Goal: Transaction & Acquisition: Purchase product/service

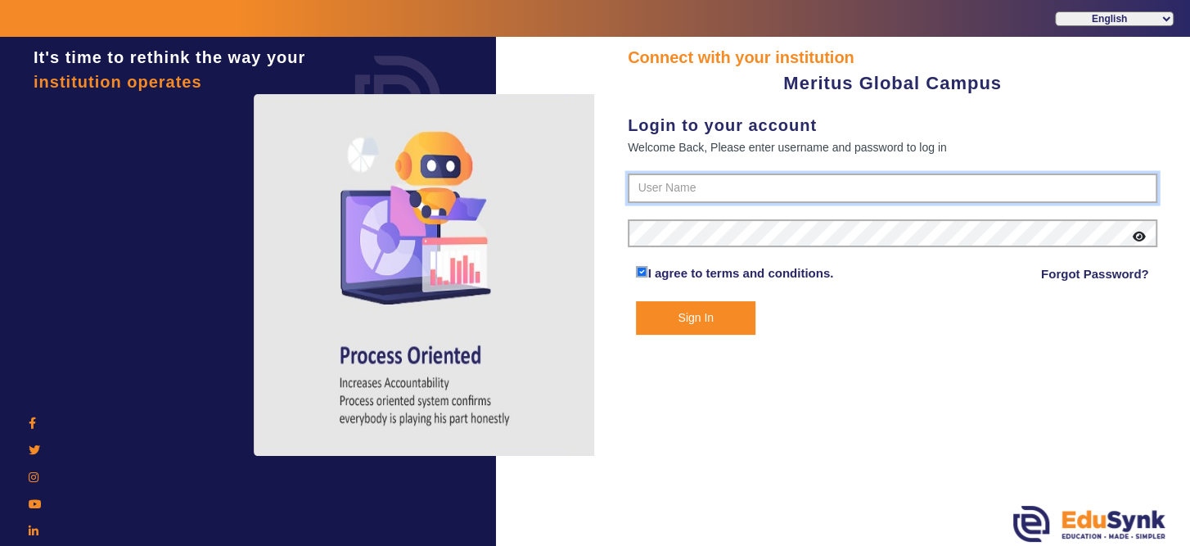
type input "8593852575"
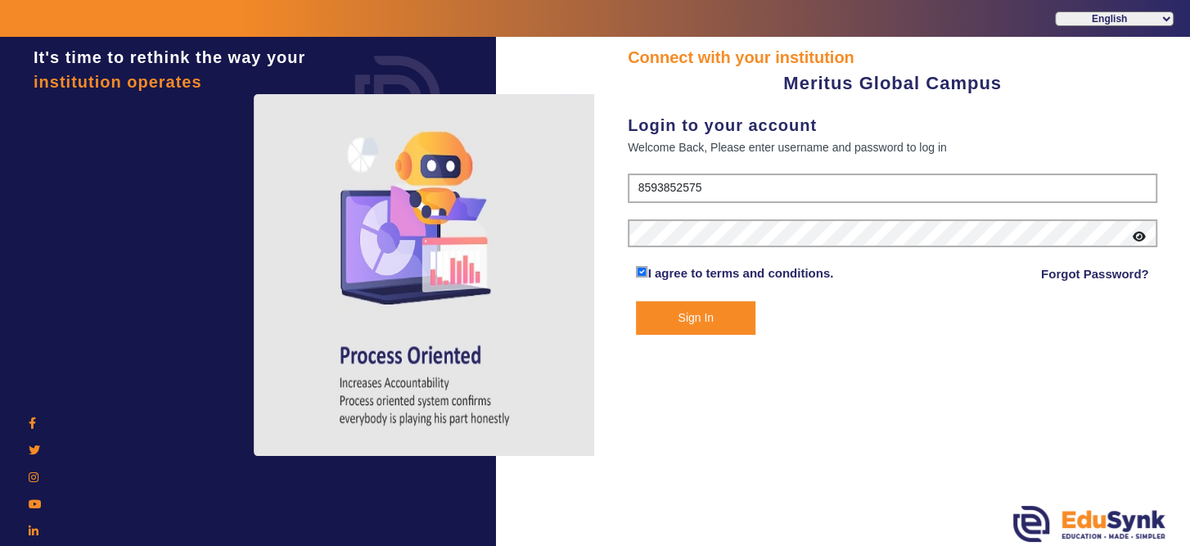
click at [691, 315] on button "Sign In" at bounding box center [695, 318] width 119 height 34
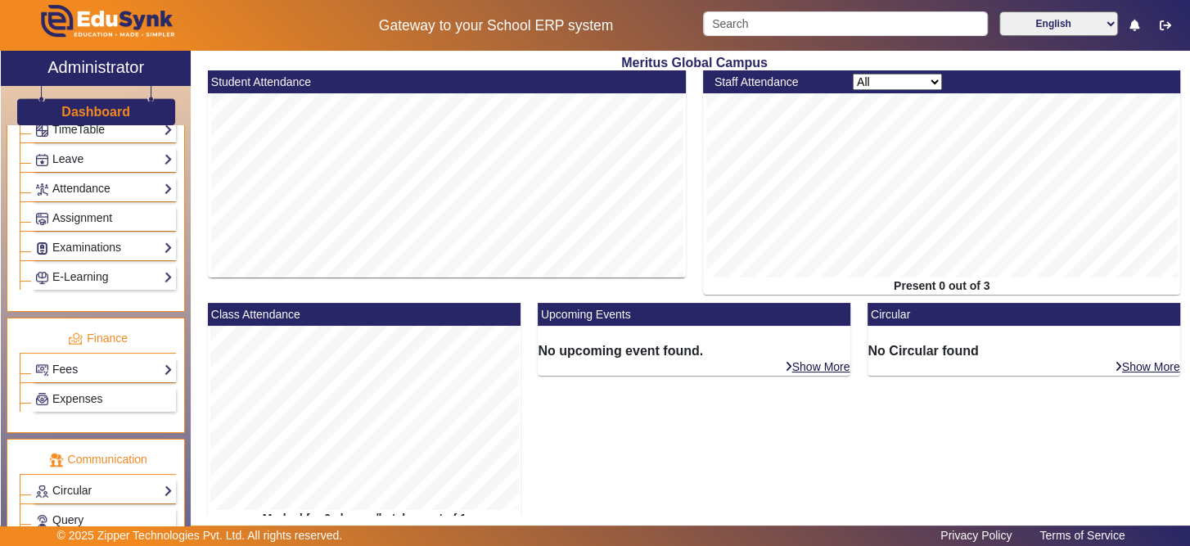
scroll to position [772, 0]
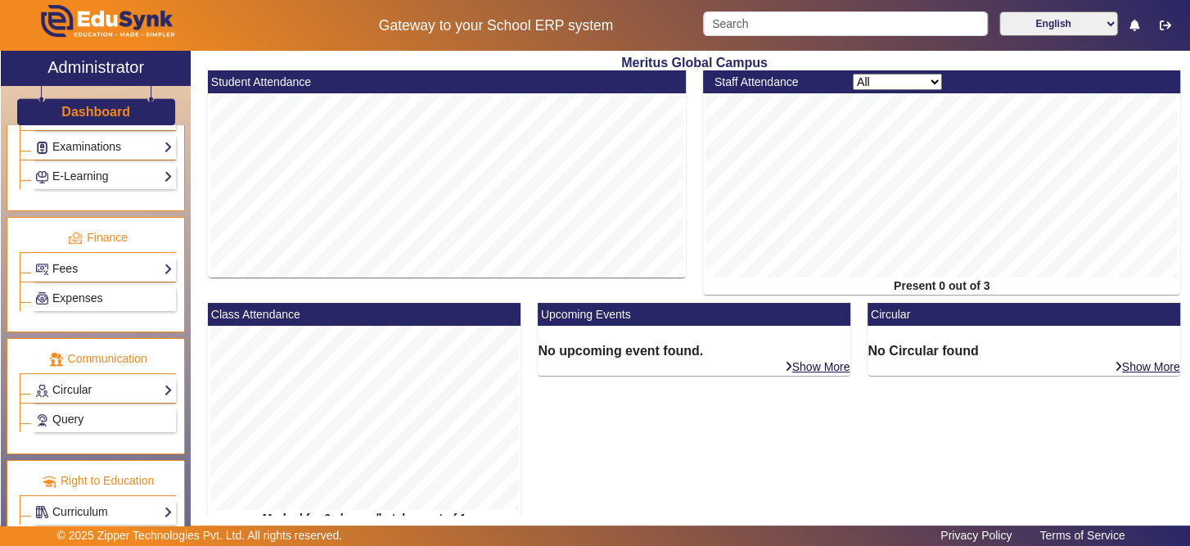
click at [83, 259] on link "Fees" at bounding box center [103, 268] width 137 height 19
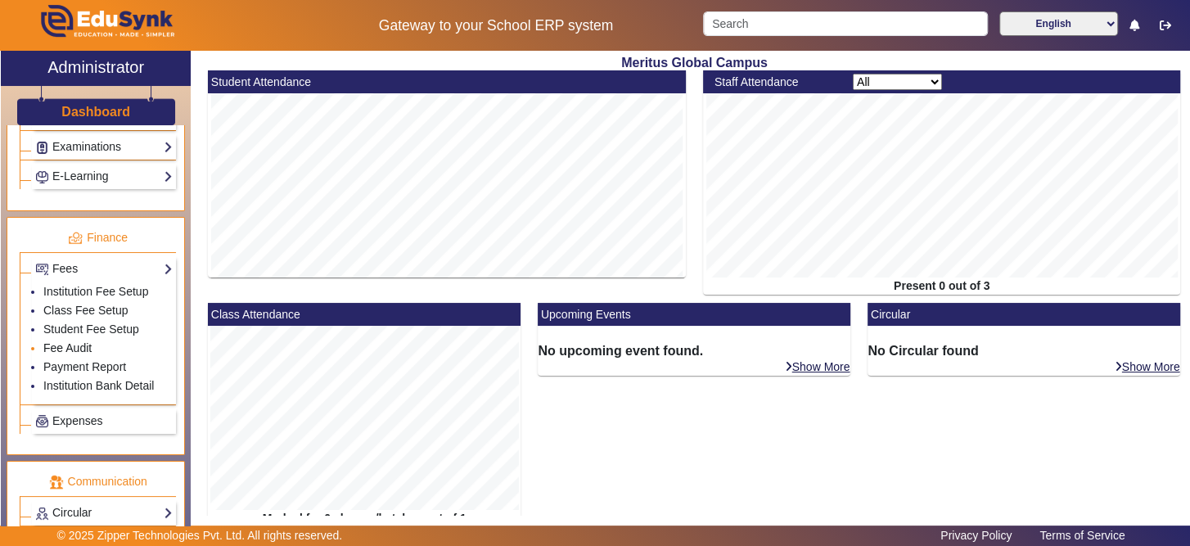
click at [69, 341] on link "Fee Audit" at bounding box center [67, 347] width 48 height 13
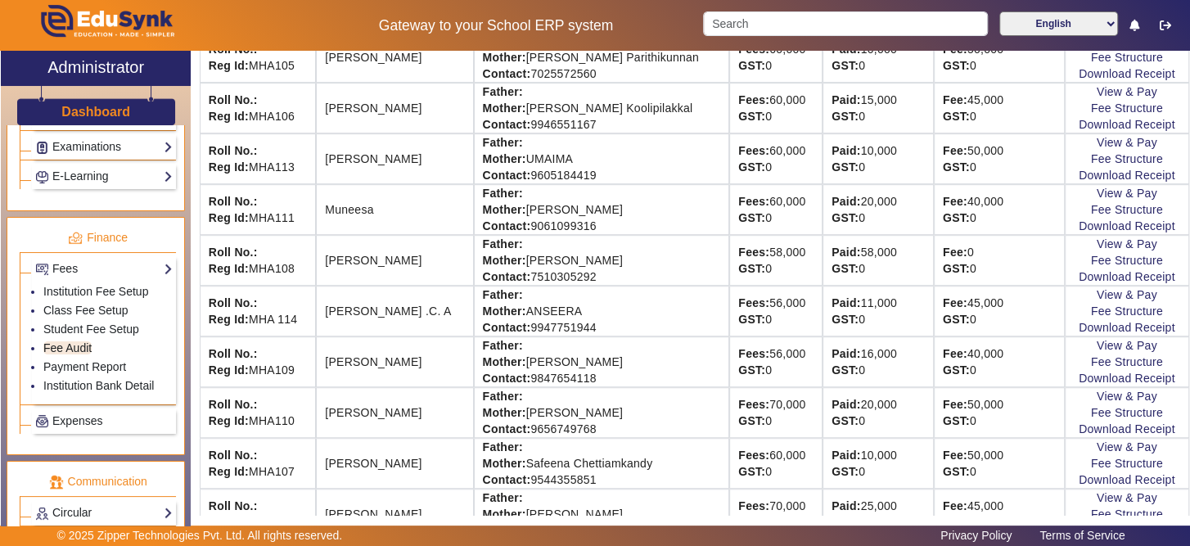
scroll to position [657, 0]
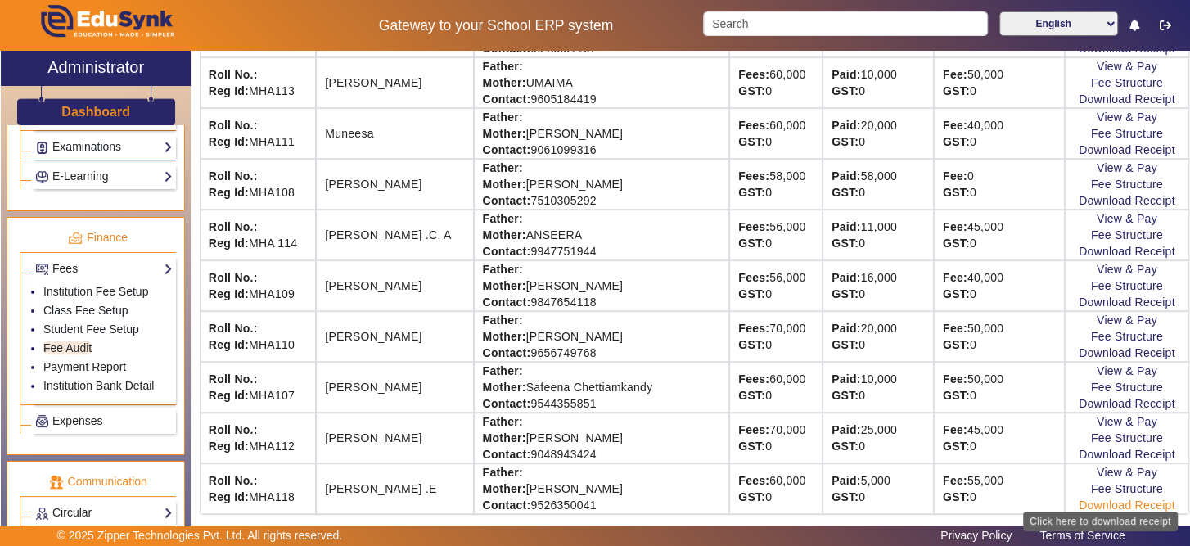
click at [1106, 501] on link "Download Receipt" at bounding box center [1127, 504] width 97 height 13
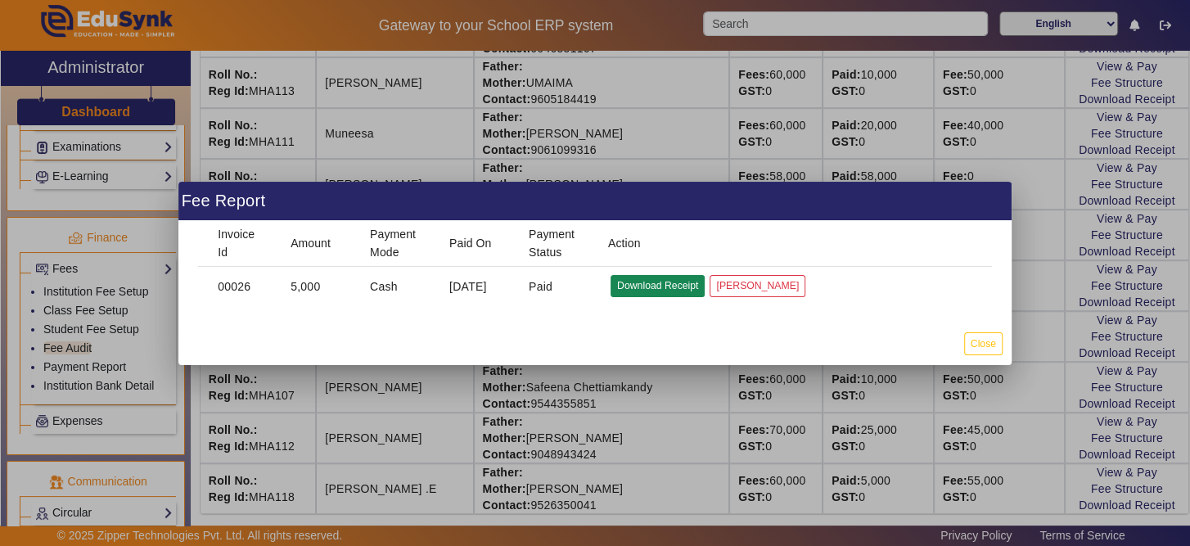
click at [651, 278] on button "Download Receipt" at bounding box center [657, 286] width 94 height 22
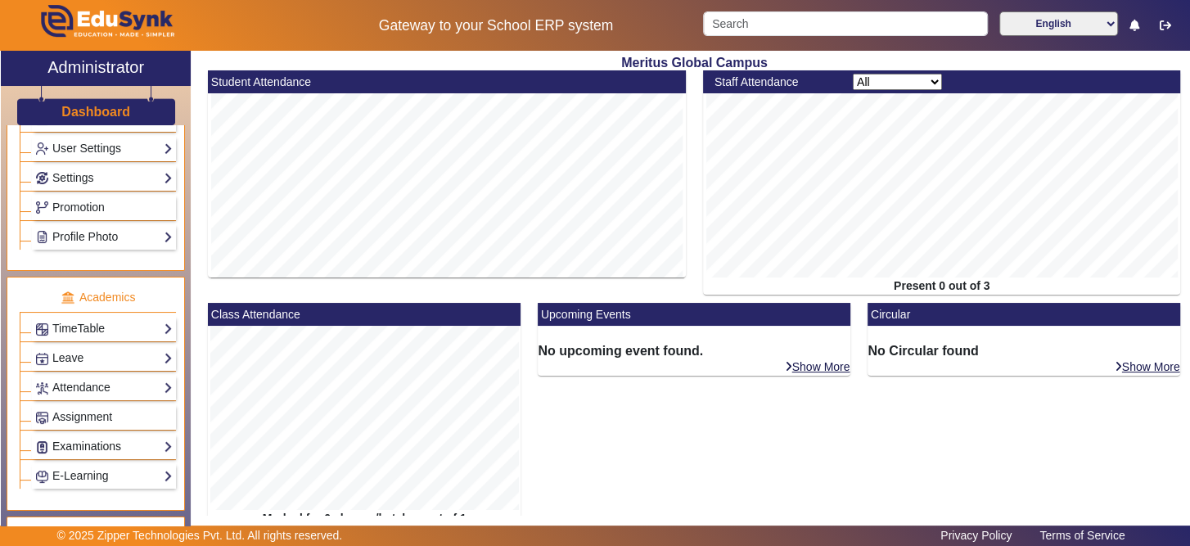
scroll to position [481, 0]
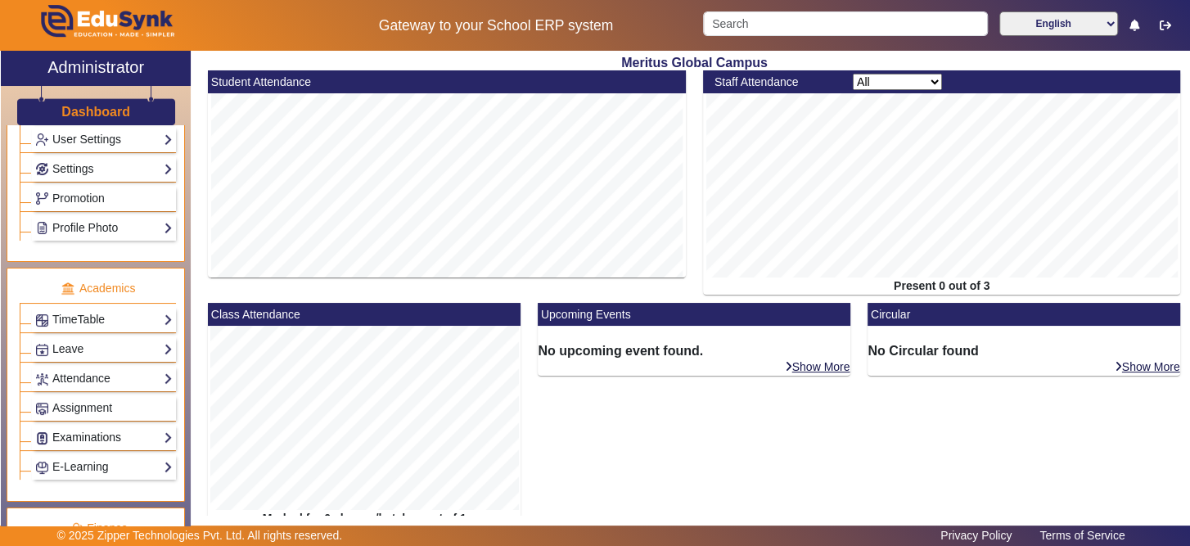
drag, startPoint x: 160, startPoint y: 420, endPoint x: 160, endPoint y: 430, distance: 10.6
click at [160, 428] on link "Examinations" at bounding box center [103, 437] width 137 height 19
click at [160, 430] on link "Examinations" at bounding box center [103, 437] width 137 height 19
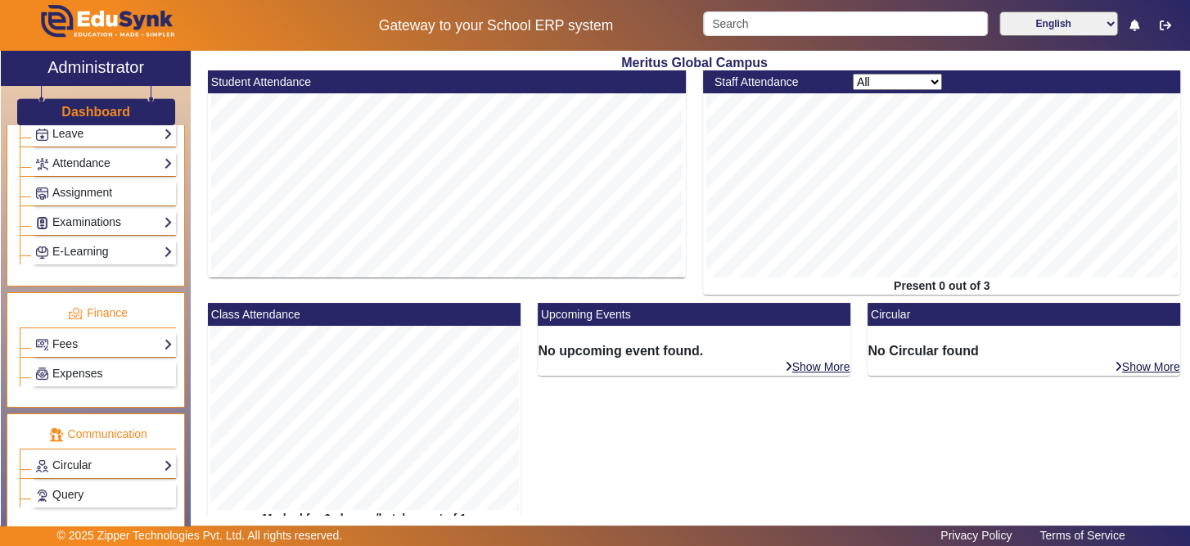
scroll to position [772, 0]
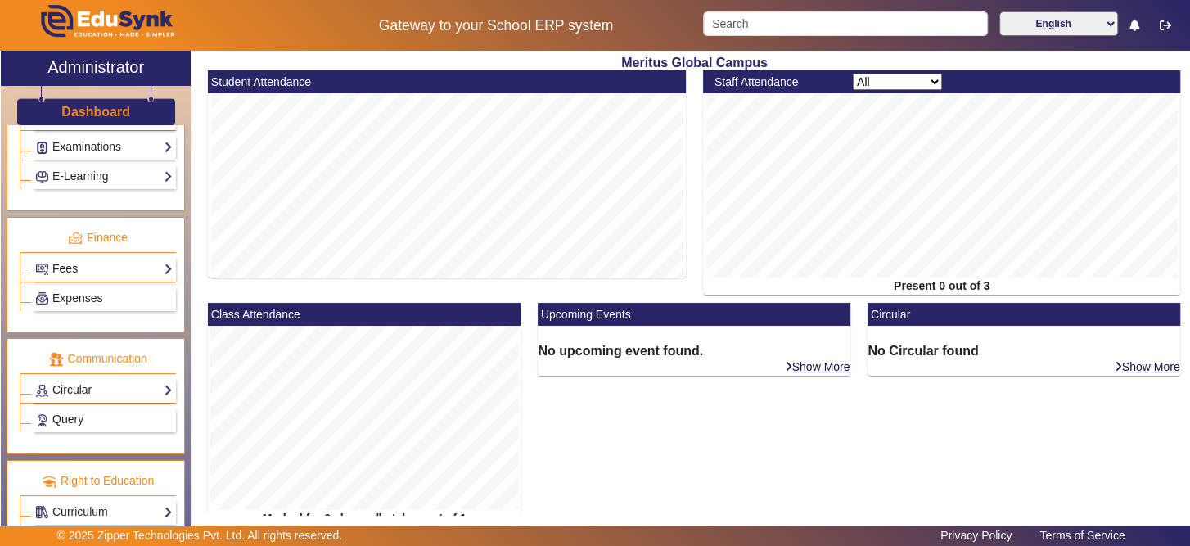
click at [78, 263] on link "Fees" at bounding box center [103, 268] width 137 height 19
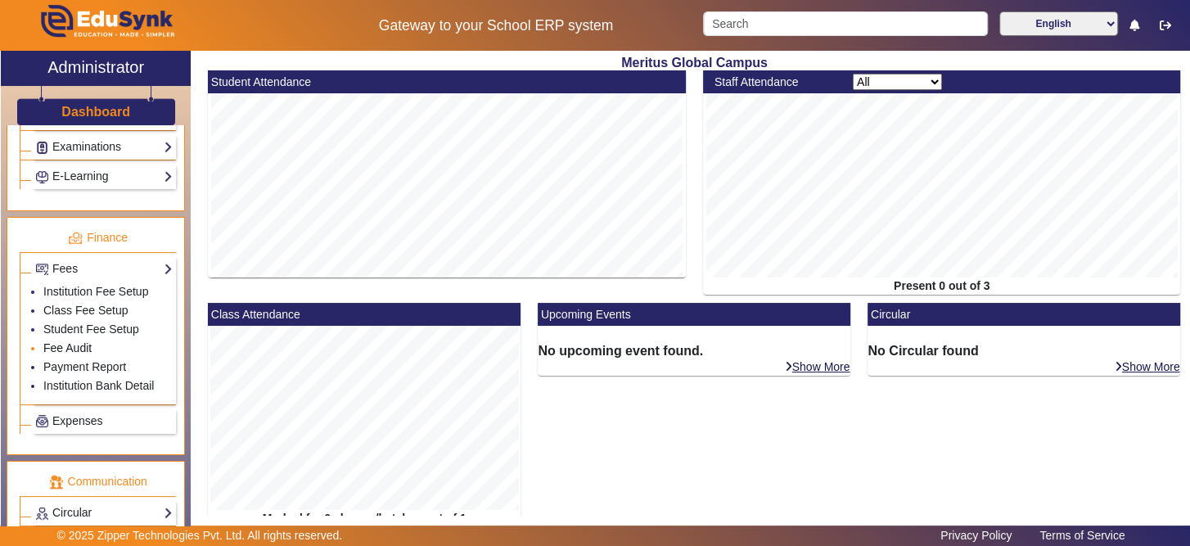
click at [79, 341] on link "Fee Audit" at bounding box center [67, 347] width 48 height 13
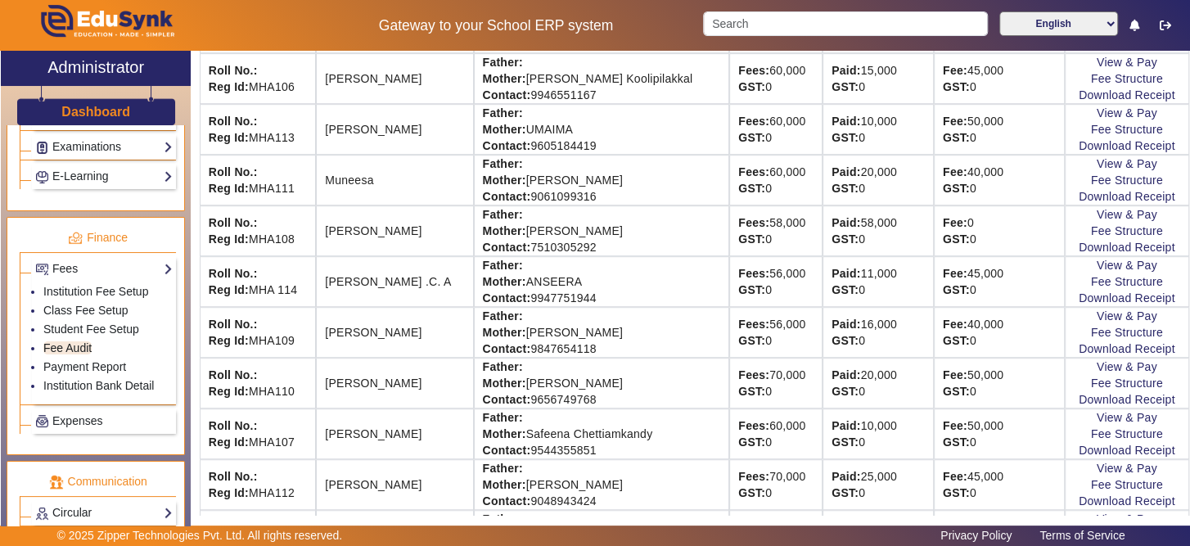
scroll to position [657, 0]
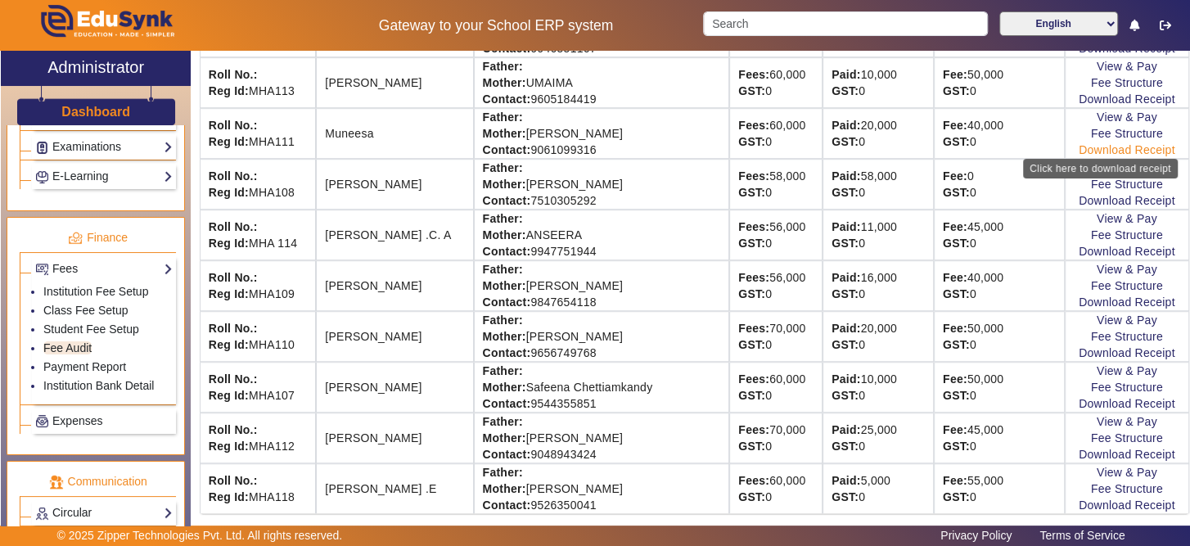
click at [1106, 147] on link "Download Receipt" at bounding box center [1127, 149] width 97 height 13
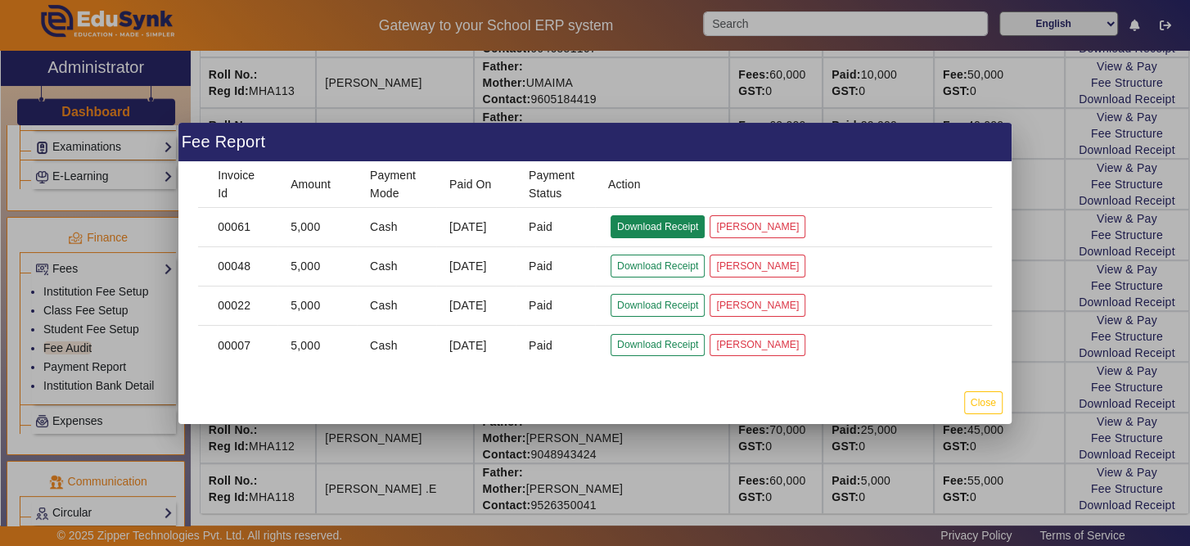
click at [636, 221] on button "Download Receipt" at bounding box center [657, 226] width 94 height 22
click at [985, 399] on button "Close" at bounding box center [983, 402] width 38 height 22
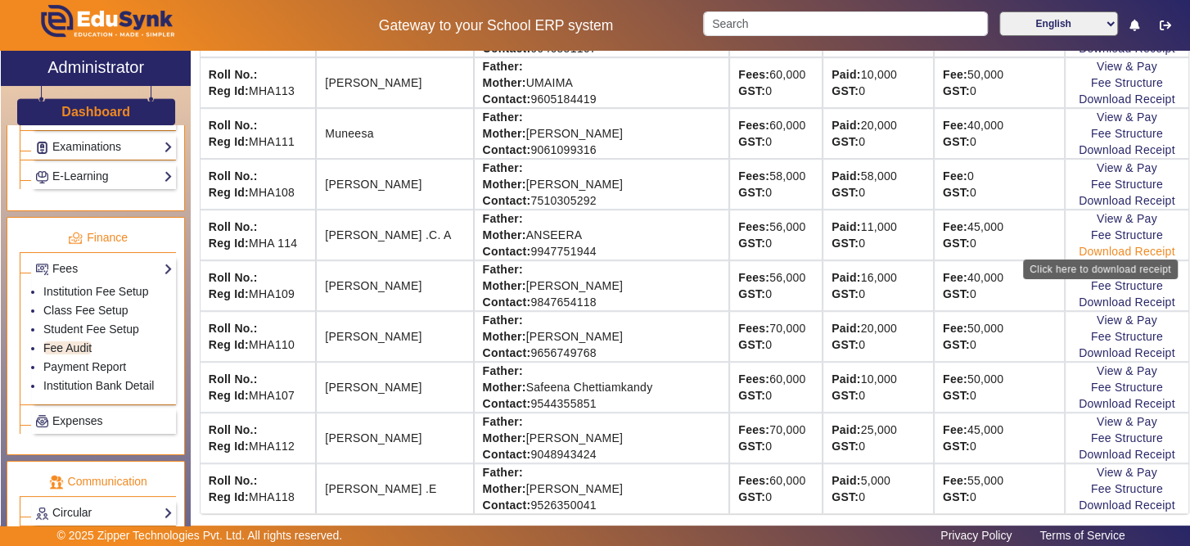
click at [1110, 245] on link "Download Receipt" at bounding box center [1127, 251] width 97 height 13
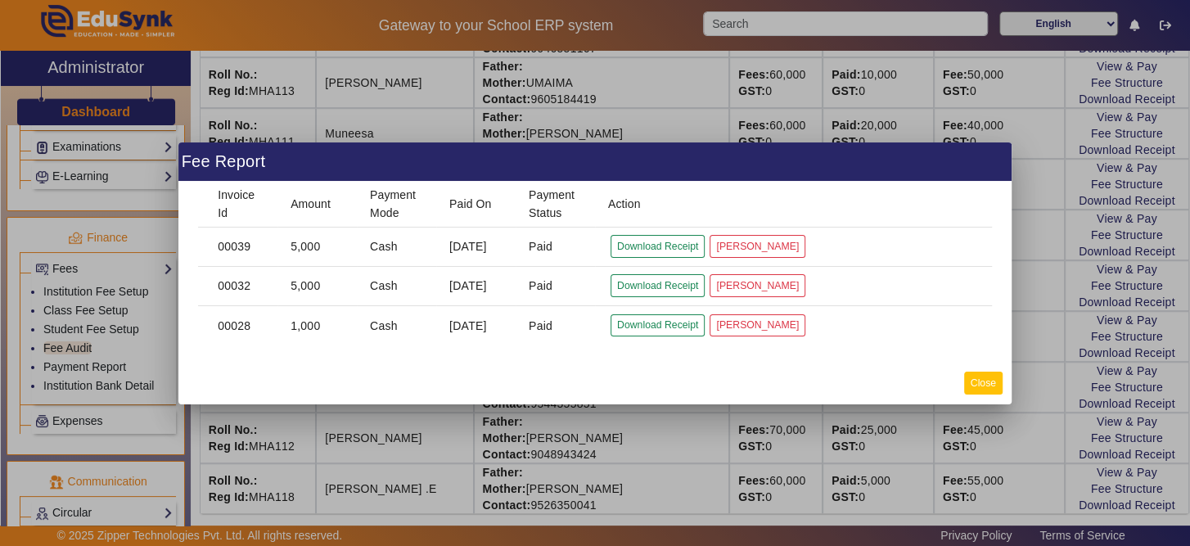
click at [986, 385] on button "Close" at bounding box center [983, 383] width 38 height 22
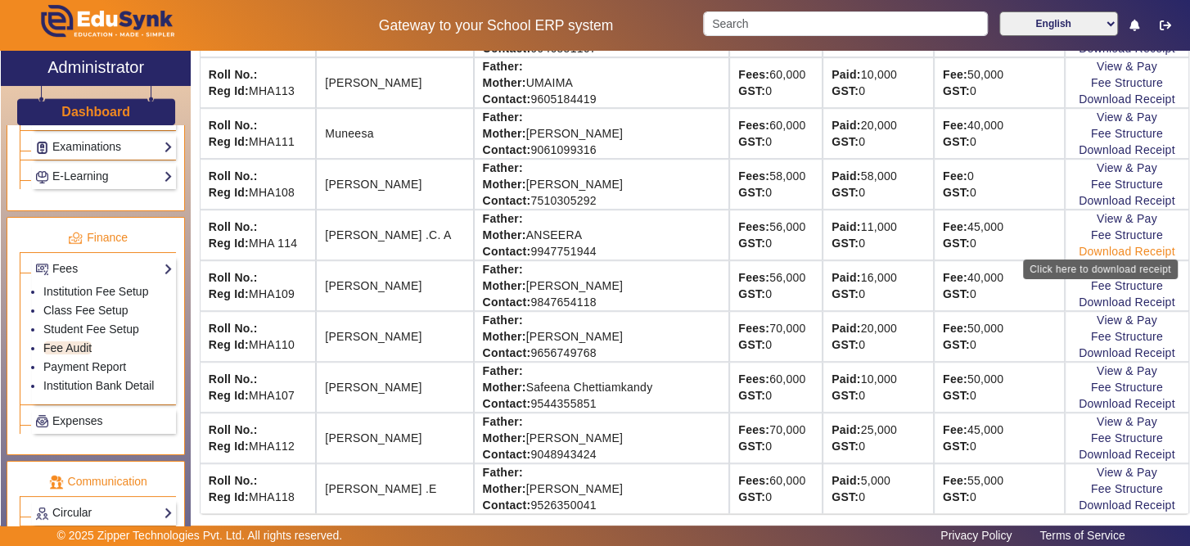
click at [1083, 249] on link "Download Receipt" at bounding box center [1127, 251] width 97 height 13
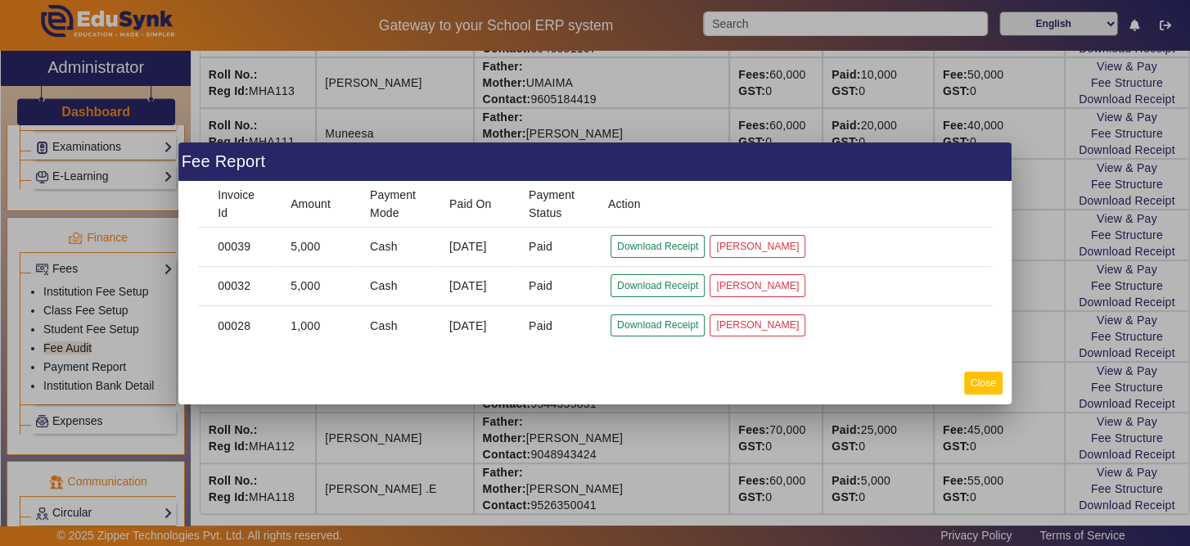
click at [974, 381] on button "Close" at bounding box center [983, 383] width 38 height 22
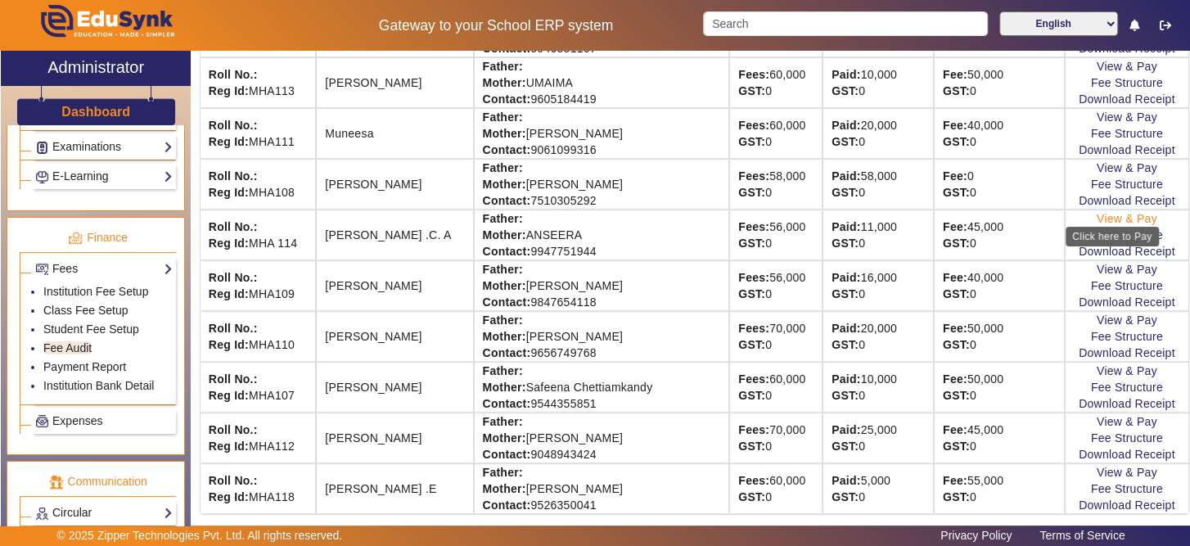
click at [1110, 212] on link "View & Pay" at bounding box center [1127, 218] width 61 height 13
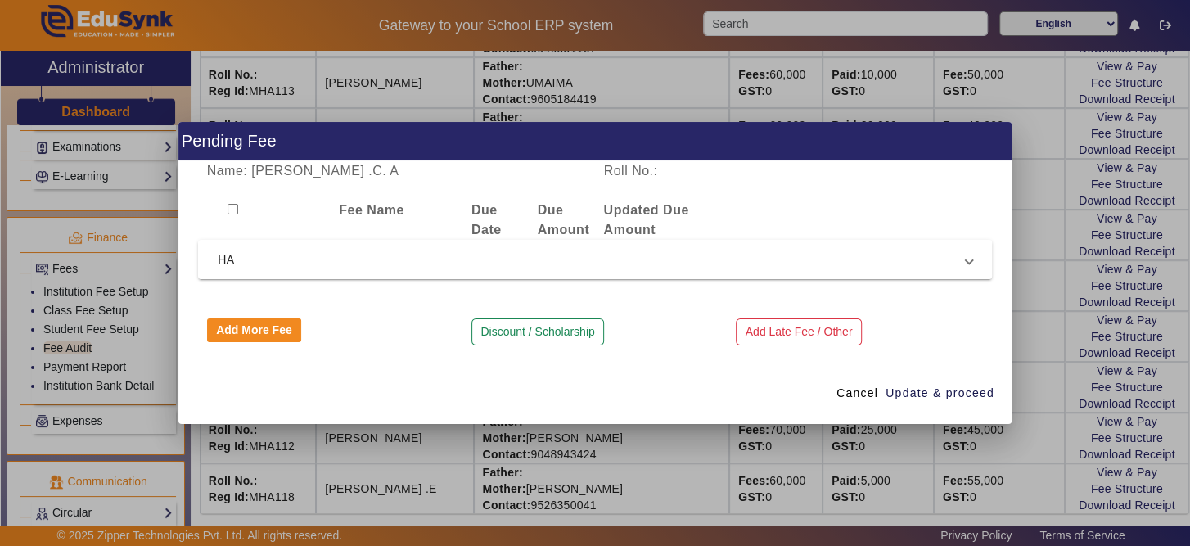
click at [480, 265] on span "HA" at bounding box center [592, 260] width 748 height 20
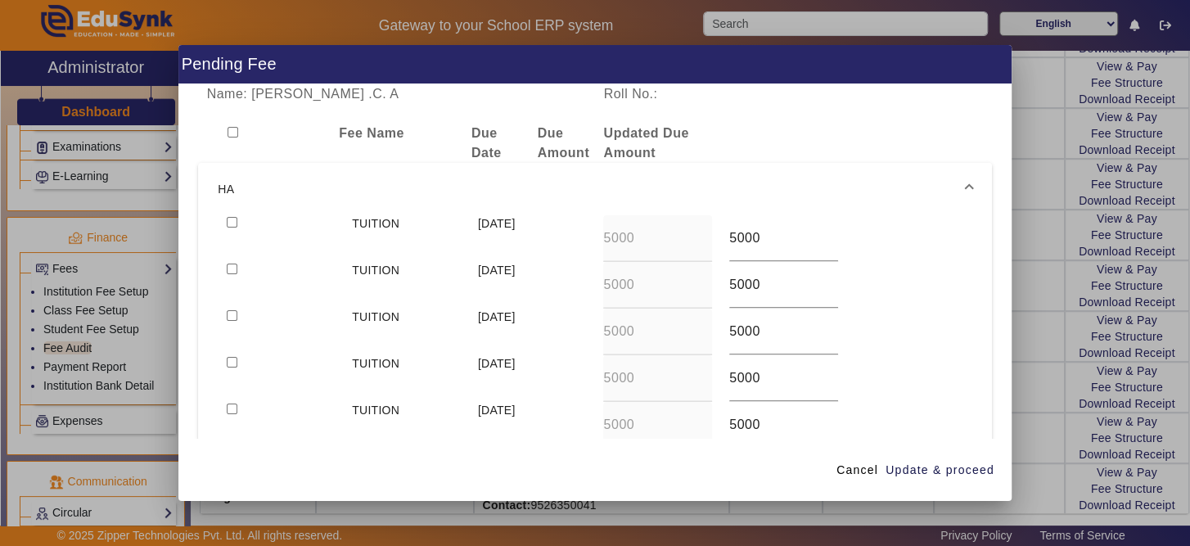
click at [229, 265] on input "checkbox" at bounding box center [232, 268] width 11 height 11
checkbox input "true"
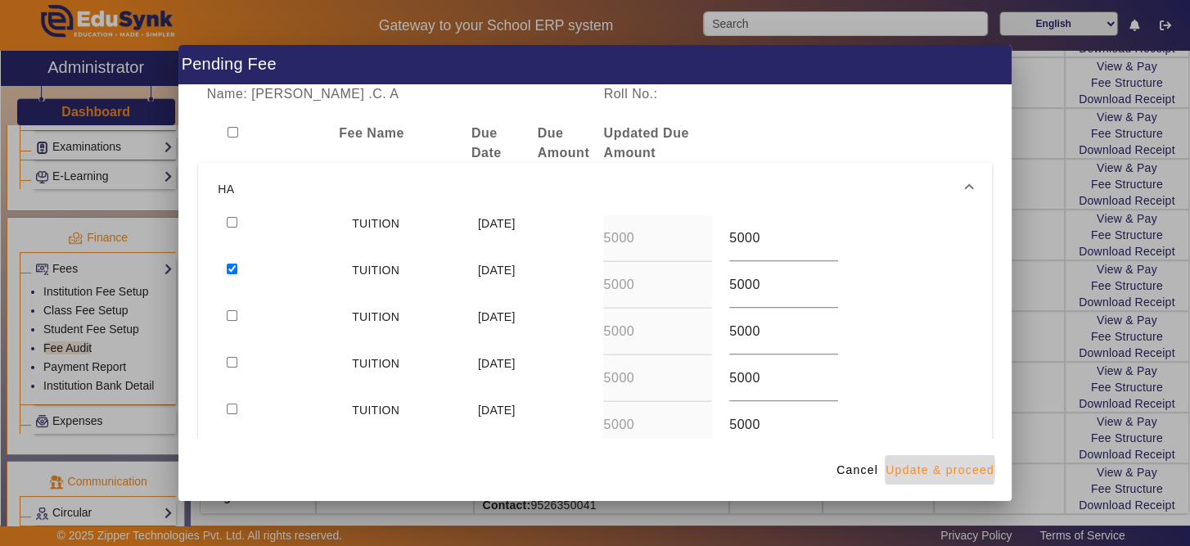
click at [917, 467] on span "Update & proceed" at bounding box center [939, 470] width 109 height 17
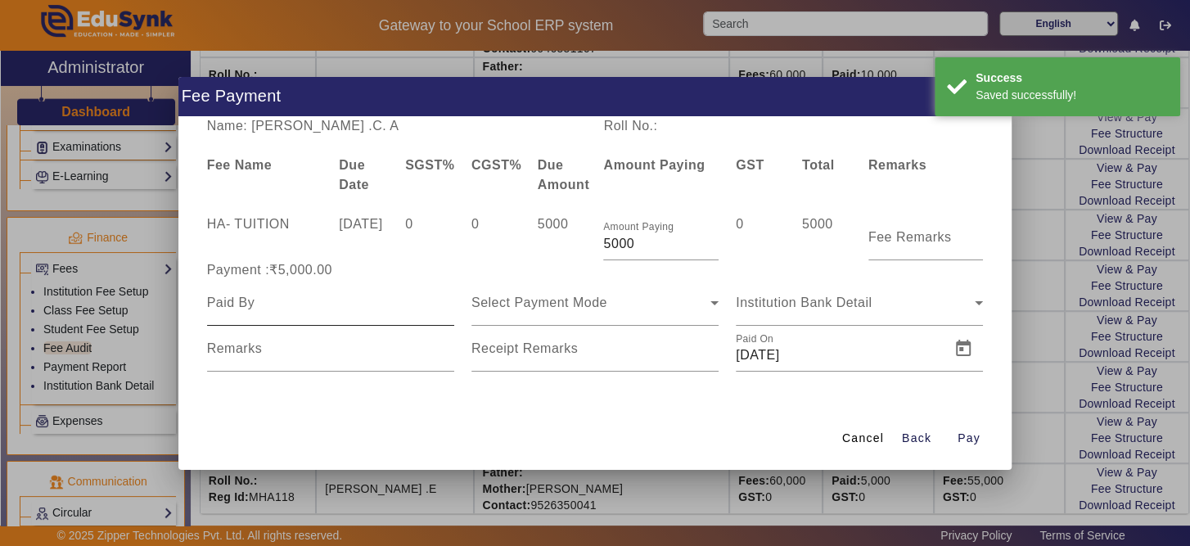
click at [268, 306] on input at bounding box center [330, 303] width 247 height 20
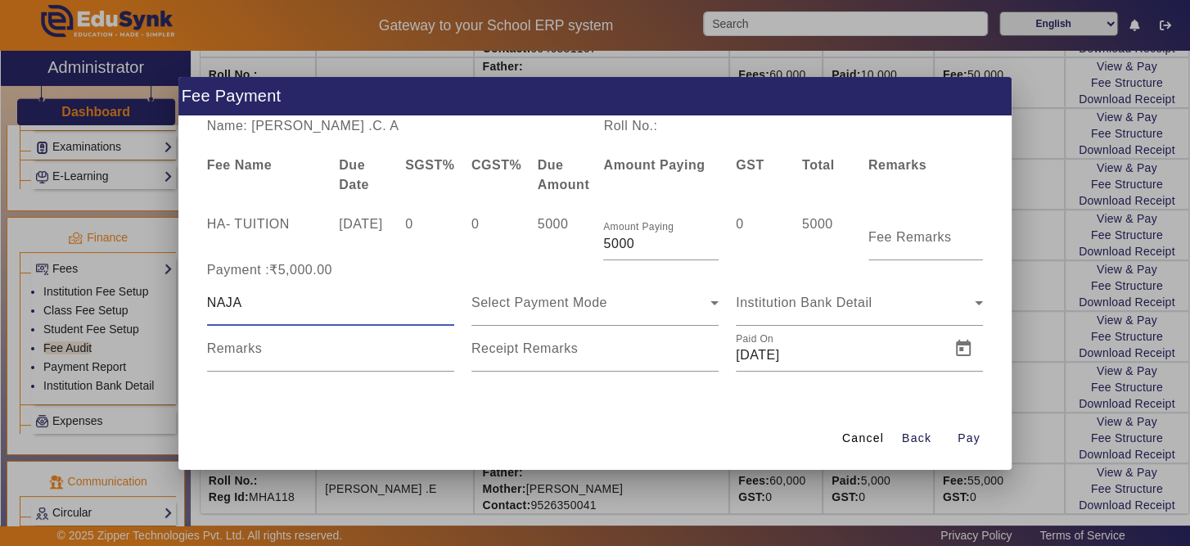
type input "NAJA FATHIMA C A"
click at [714, 299] on icon at bounding box center [715, 303] width 20 height 20
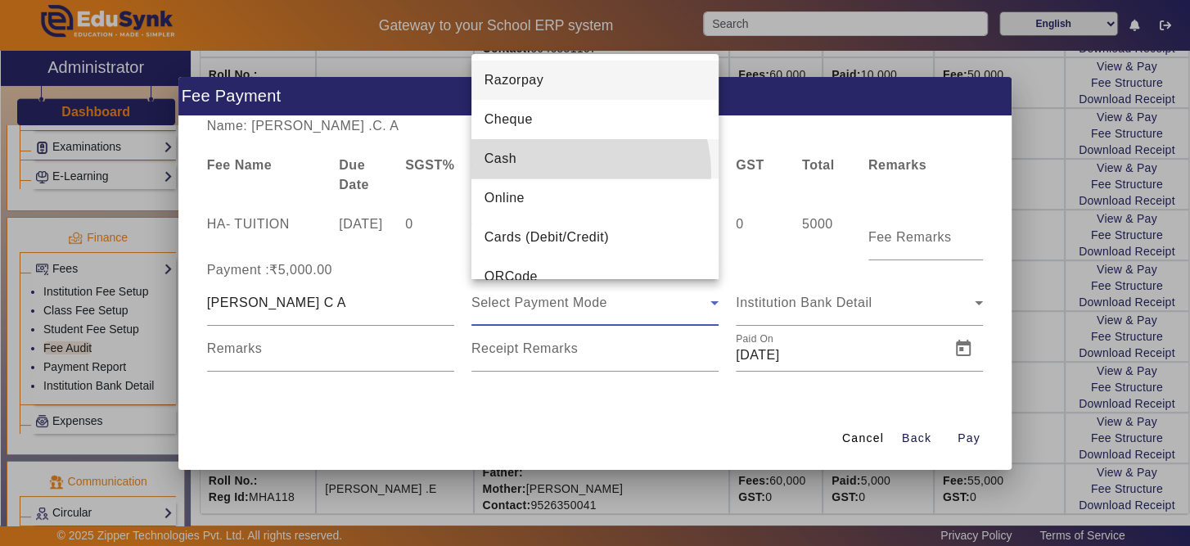
click at [567, 173] on mat-option "Cash" at bounding box center [594, 158] width 247 height 39
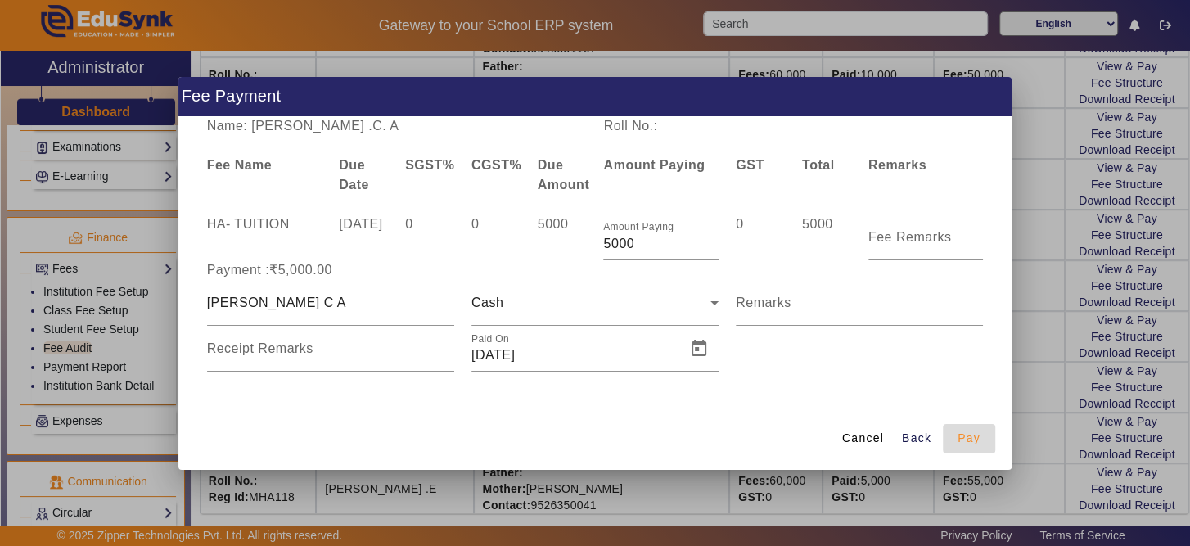
click at [963, 439] on span "Pay" at bounding box center [968, 438] width 23 height 17
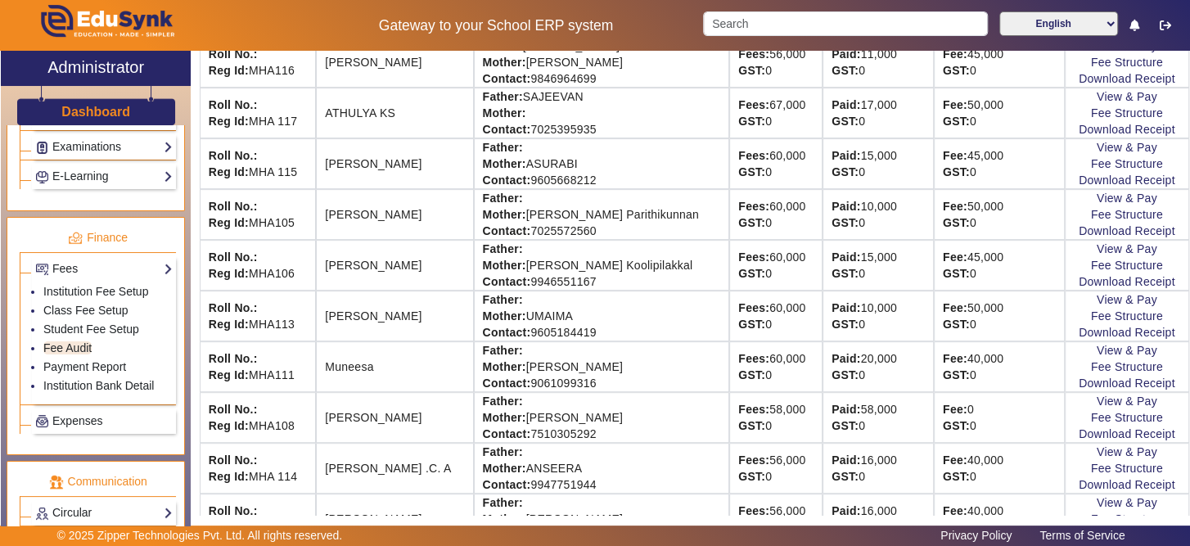
scroll to position [445, 0]
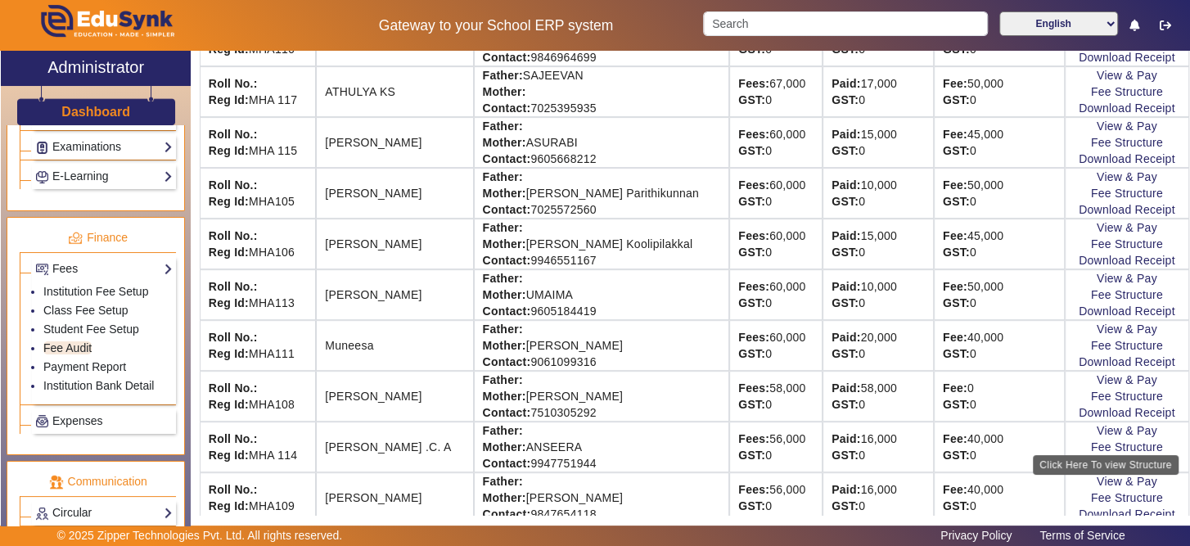
click at [1083, 455] on div "Click Here To view Structure" at bounding box center [1106, 465] width 146 height 20
click at [1079, 457] on link "Download Receipt" at bounding box center [1127, 463] width 97 height 13
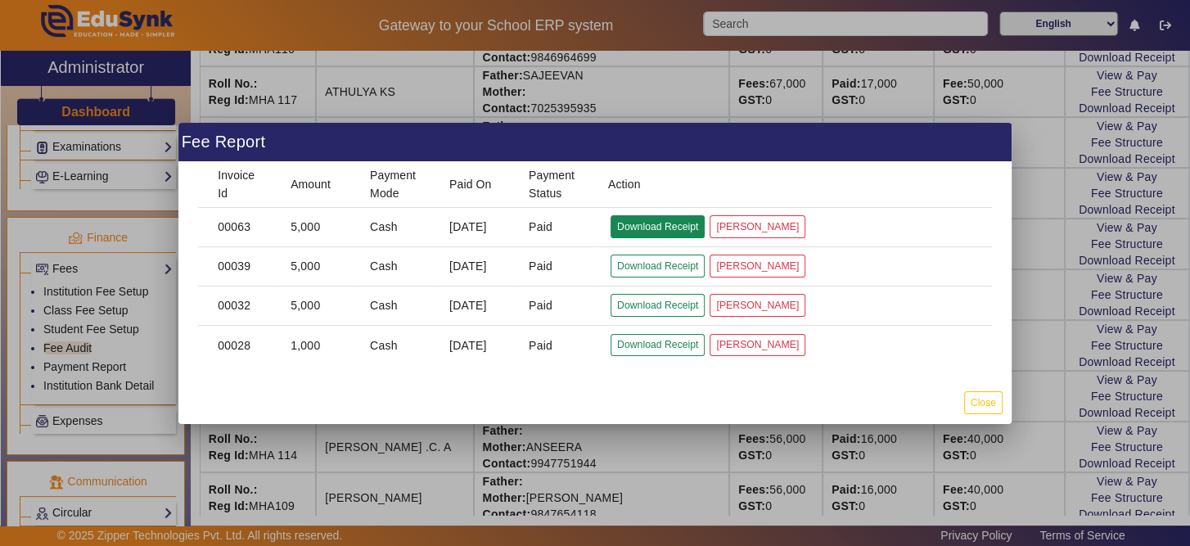
click at [631, 223] on button "Download Receipt" at bounding box center [657, 226] width 94 height 22
click at [980, 403] on button "Close" at bounding box center [983, 402] width 38 height 22
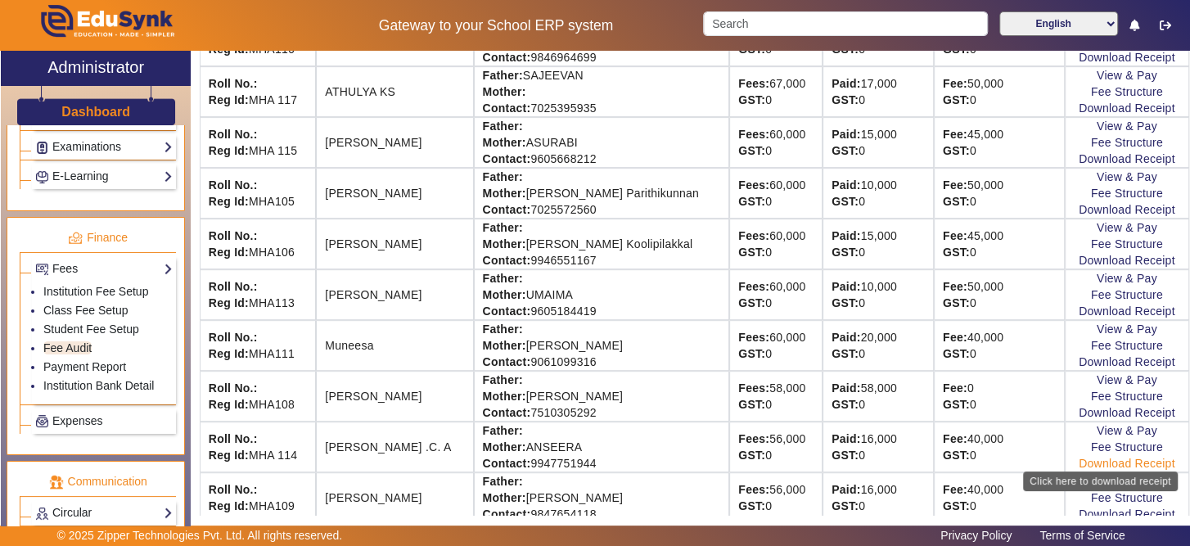
click at [1083, 457] on link "Download Receipt" at bounding box center [1127, 463] width 97 height 13
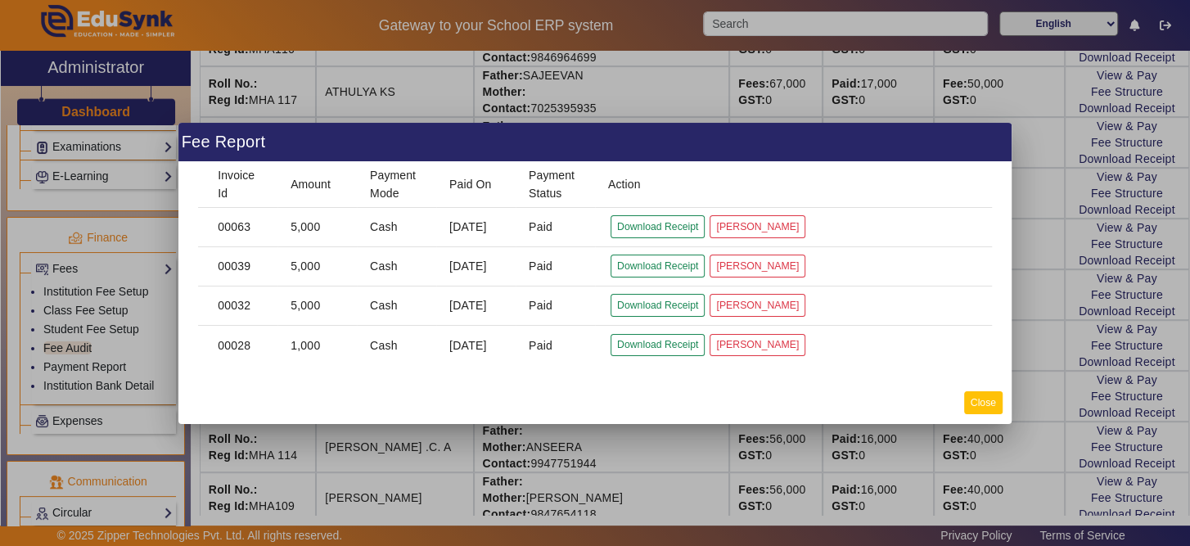
click at [987, 406] on button "Close" at bounding box center [983, 402] width 38 height 22
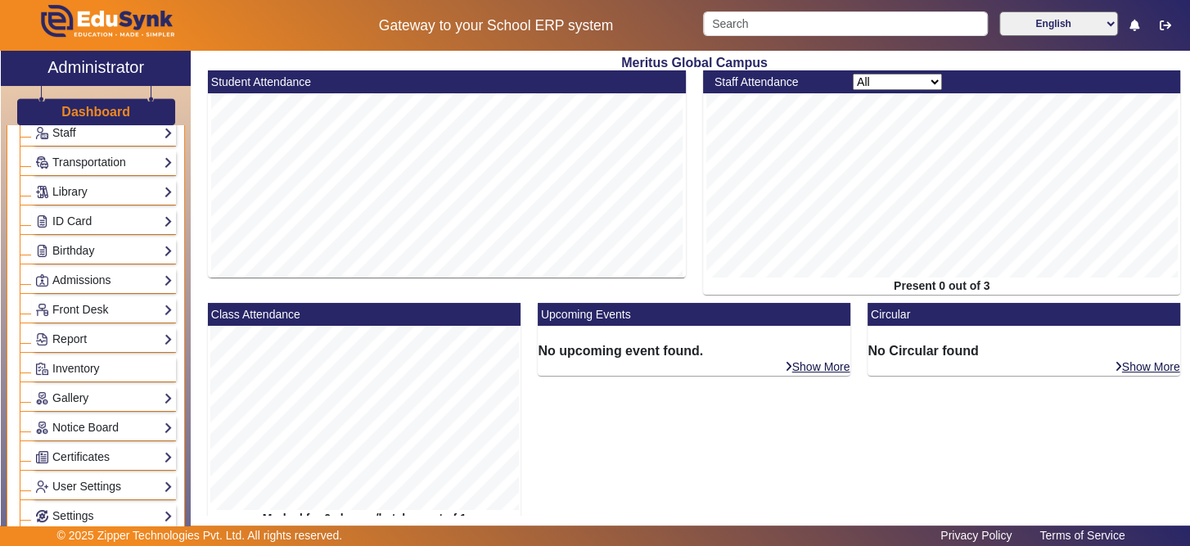
scroll to position [172, 0]
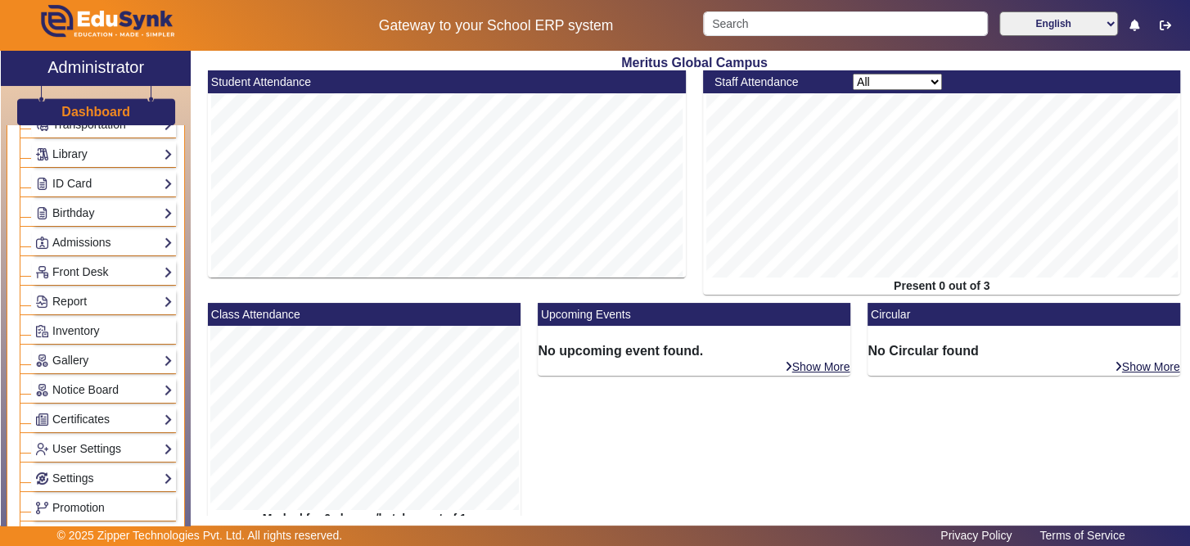
click at [194, 315] on div "Meritus Global Campus Student Attendance Staff Attendance All Teacher Non-Teach…" at bounding box center [690, 290] width 998 height 478
click at [200, 350] on div "Class Attendance Marked for 0 classes/batches out of 1" at bounding box center [365, 419] width 330 height 232
drag, startPoint x: 200, startPoint y: 350, endPoint x: 208, endPoint y: 295, distance: 56.2
click at [204, 310] on div "Class Attendance Marked for 0 classes/batches out of 1" at bounding box center [365, 419] width 330 height 232
click at [181, 296] on div "X Administrator Dashboard Administration Institution Institution Details Sessio…" at bounding box center [595, 298] width 1188 height 495
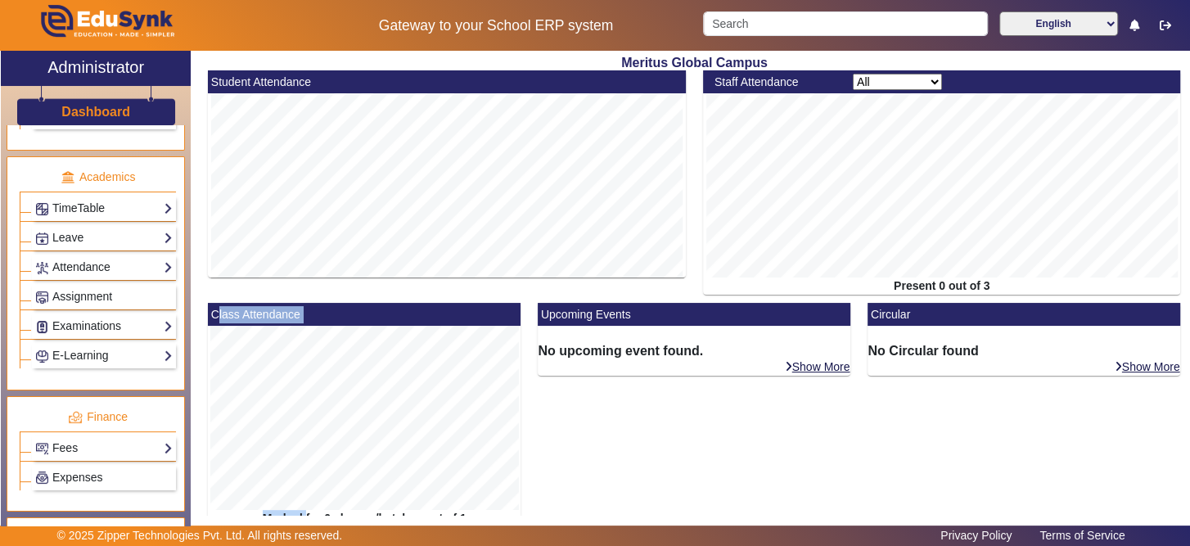
scroll to position [610, 0]
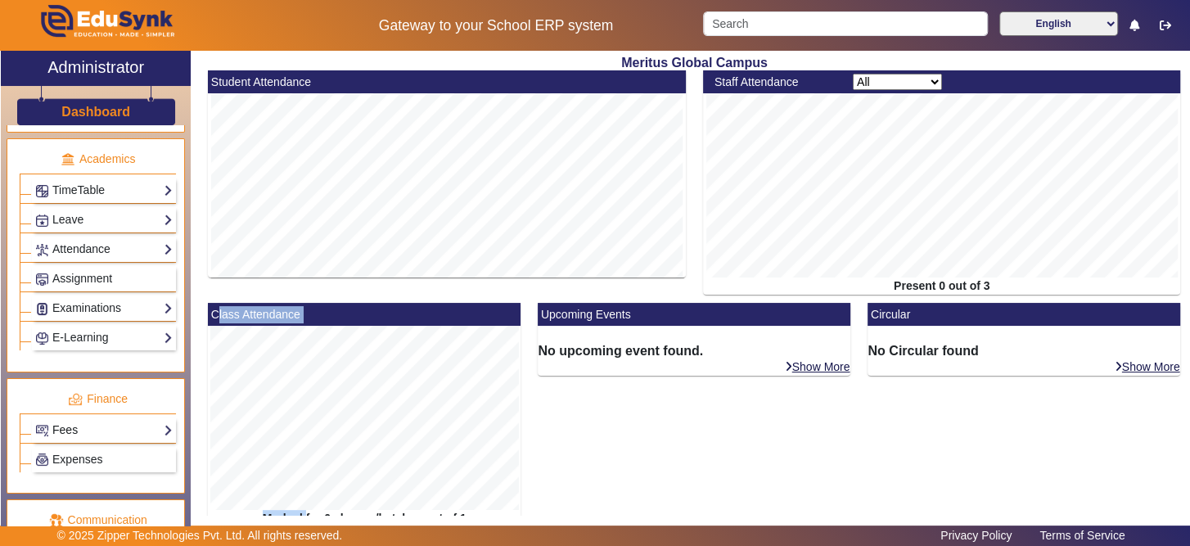
click at [141, 422] on link "Fees" at bounding box center [103, 430] width 137 height 19
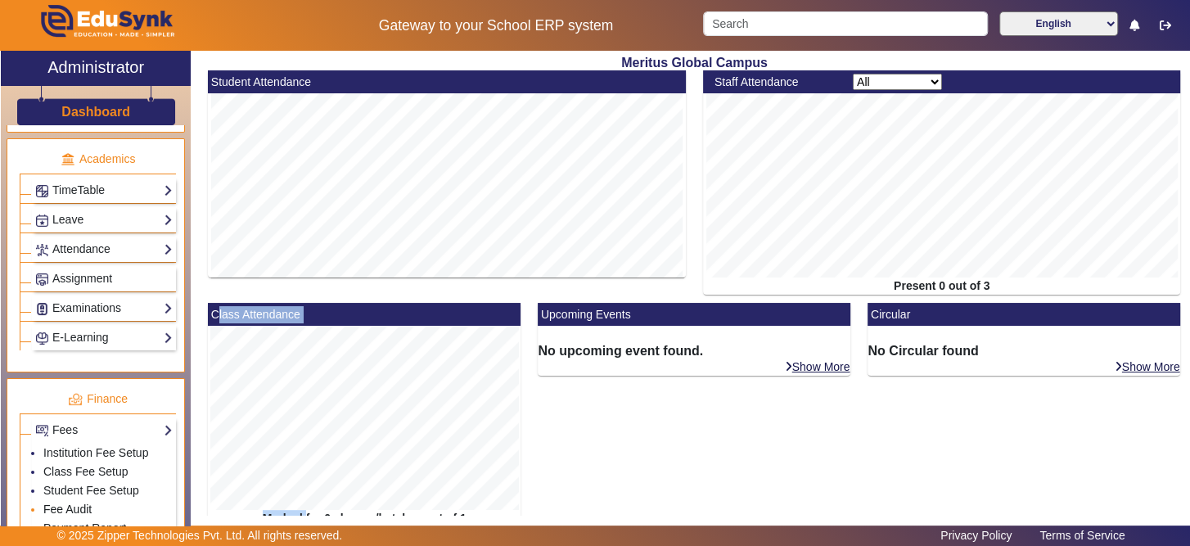
click at [90, 502] on link "Fee Audit" at bounding box center [67, 508] width 48 height 13
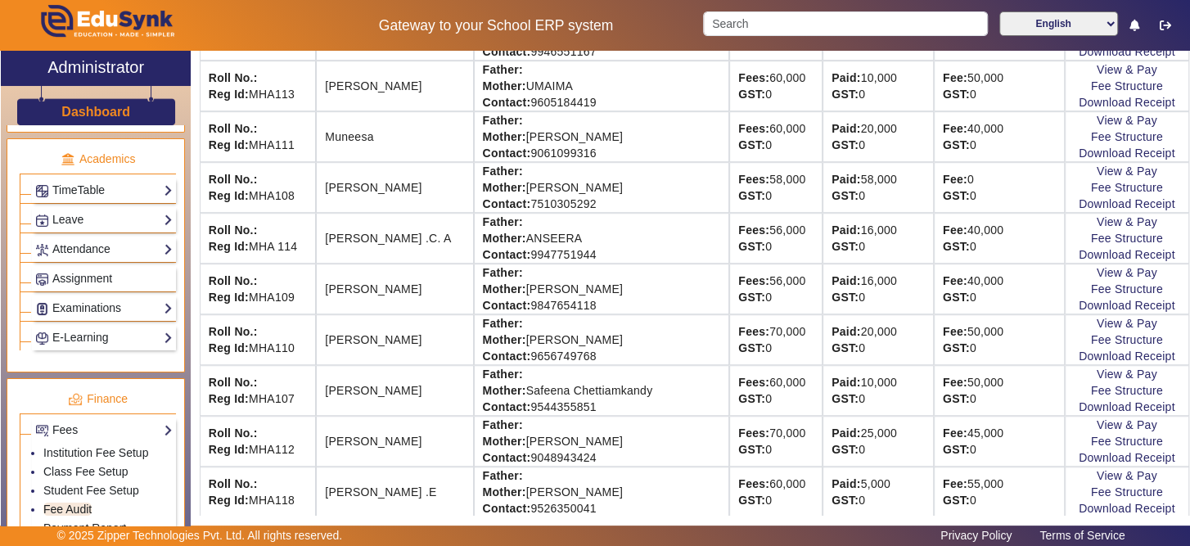
scroll to position [655, 0]
click at [1106, 367] on link "View & Pay" at bounding box center [1127, 373] width 61 height 13
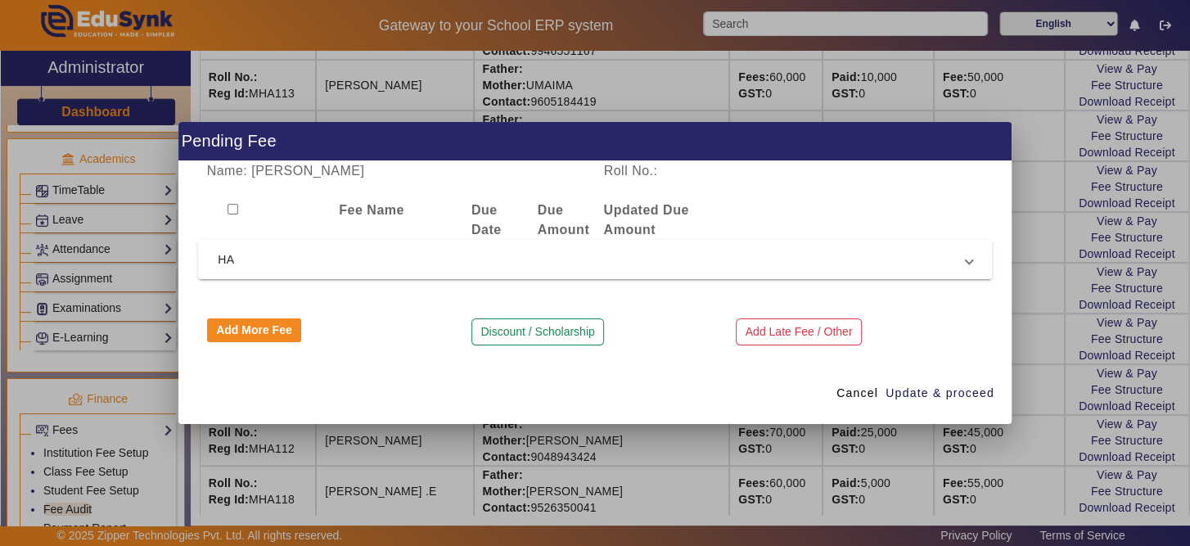
click at [502, 261] on span "HA" at bounding box center [592, 260] width 748 height 20
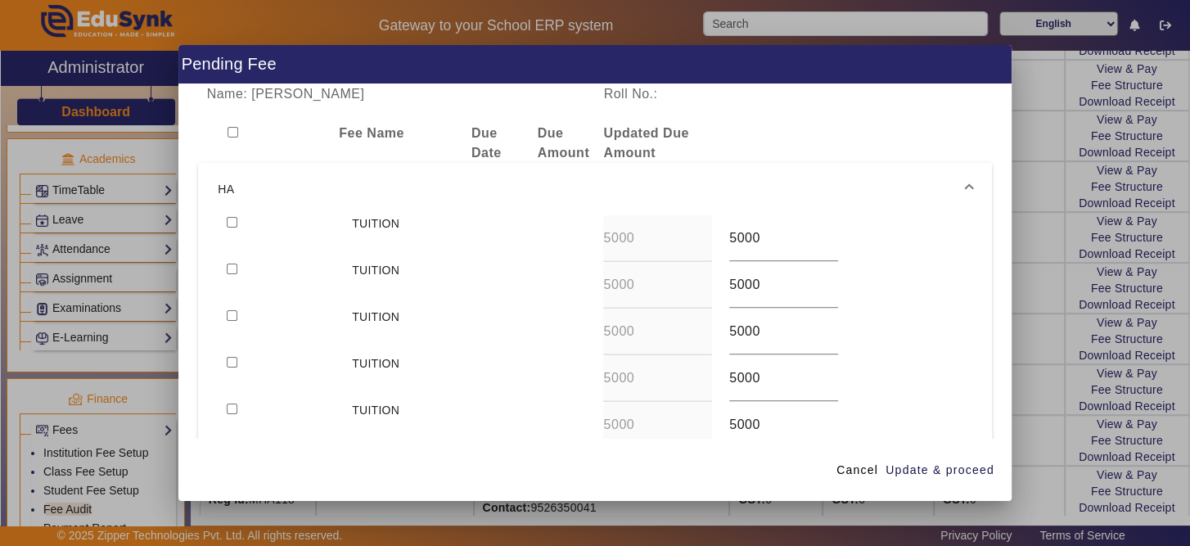
click at [228, 223] on input "checkbox" at bounding box center [232, 222] width 11 height 11
checkbox input "true"
click at [958, 466] on span "Update & proceed" at bounding box center [939, 470] width 109 height 17
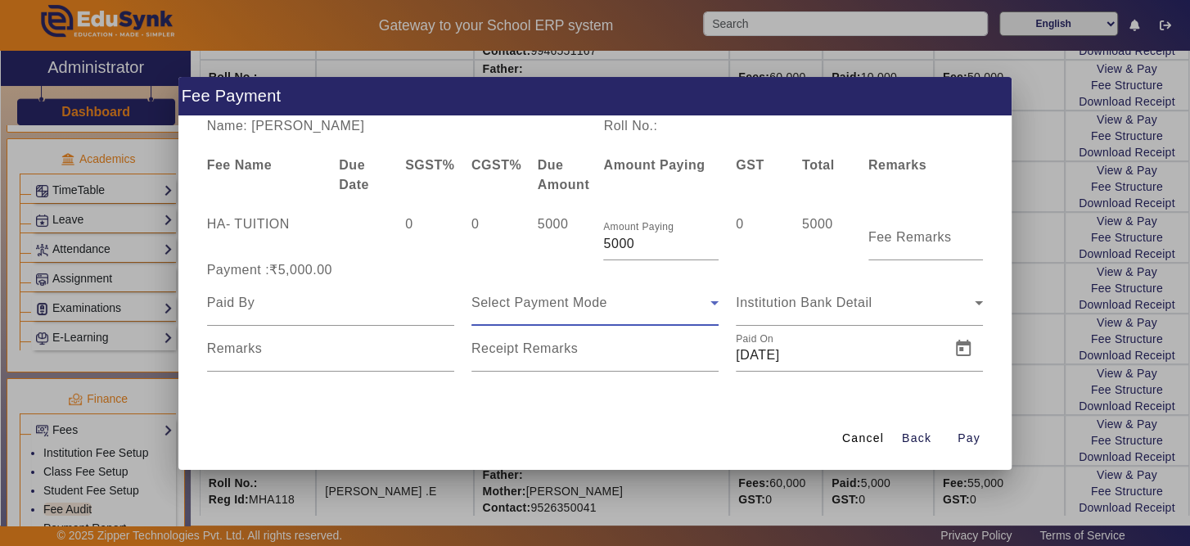
click at [717, 308] on icon at bounding box center [715, 303] width 20 height 20
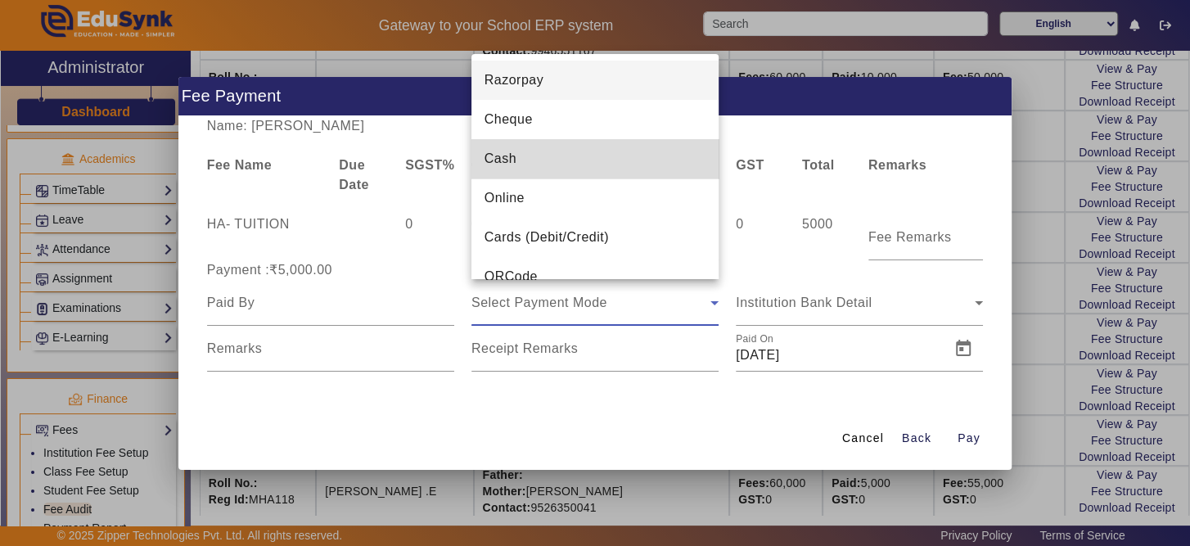
click at [615, 167] on mat-option "Cash" at bounding box center [594, 158] width 247 height 39
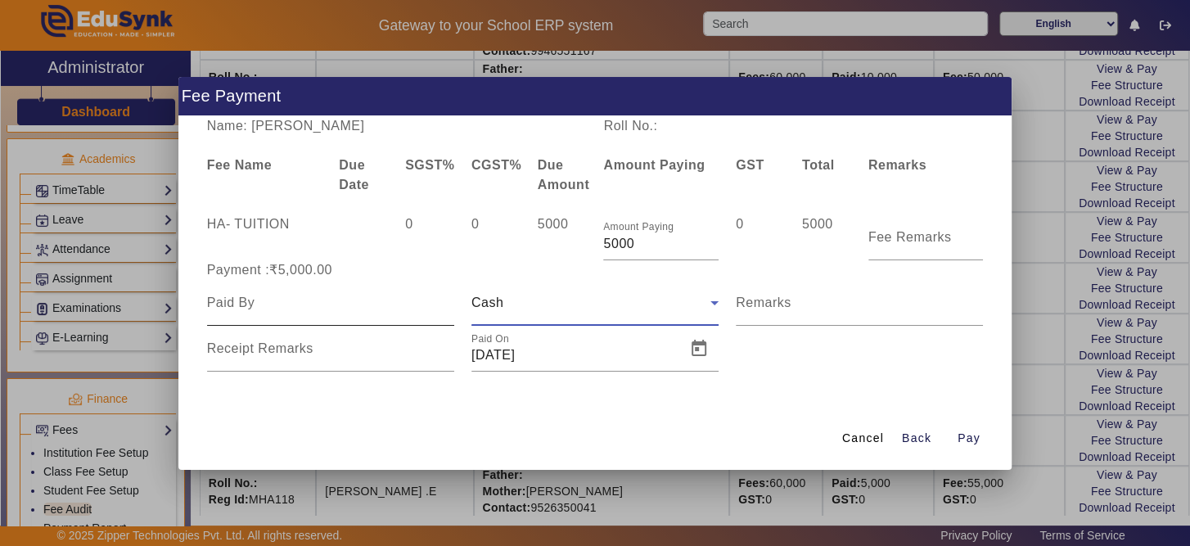
click at [416, 317] on div at bounding box center [330, 303] width 247 height 46
type input "[PERSON_NAME]"
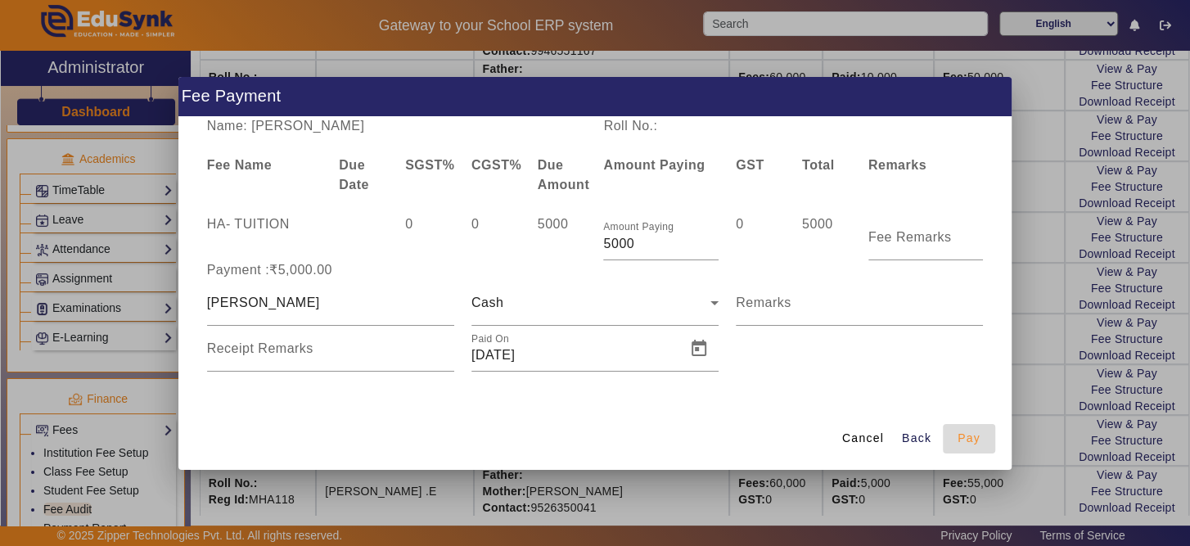
click at [974, 438] on span "Pay" at bounding box center [968, 438] width 23 height 17
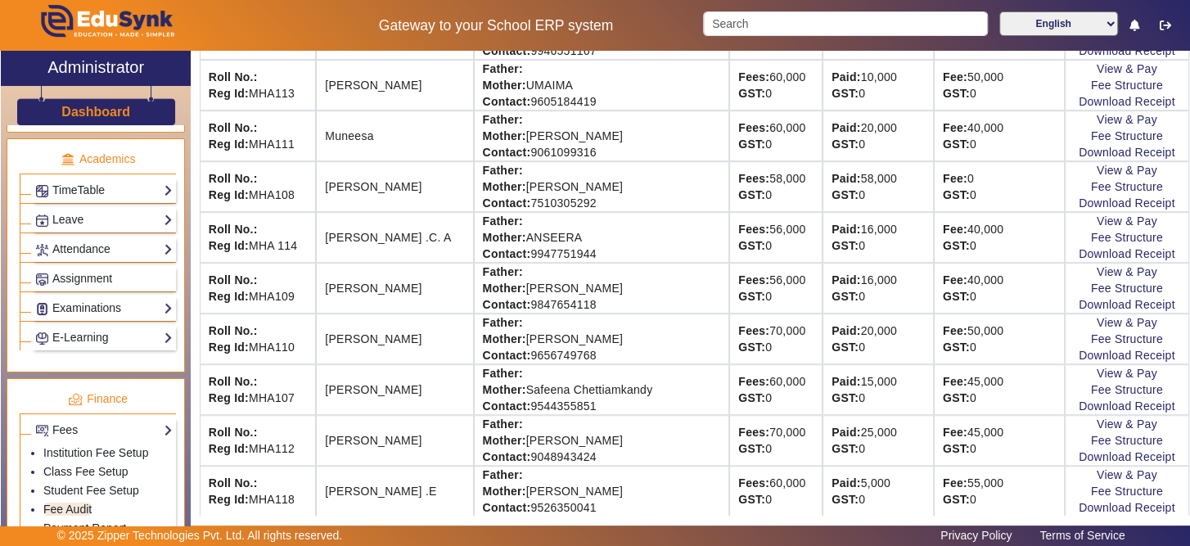
scroll to position [657, 0]
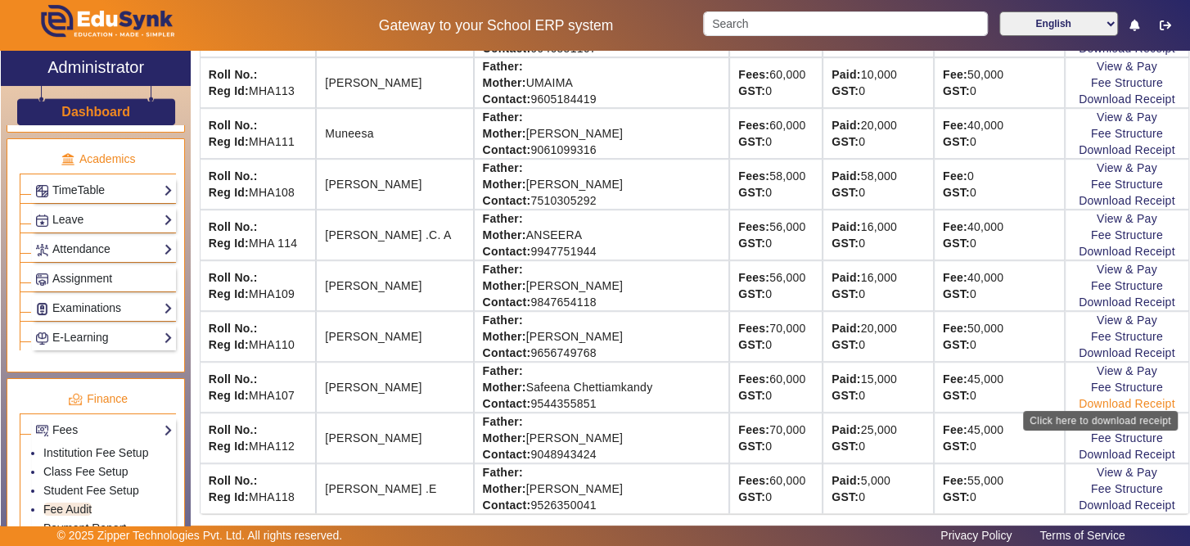
click at [1092, 397] on link "Download Receipt" at bounding box center [1127, 403] width 97 height 13
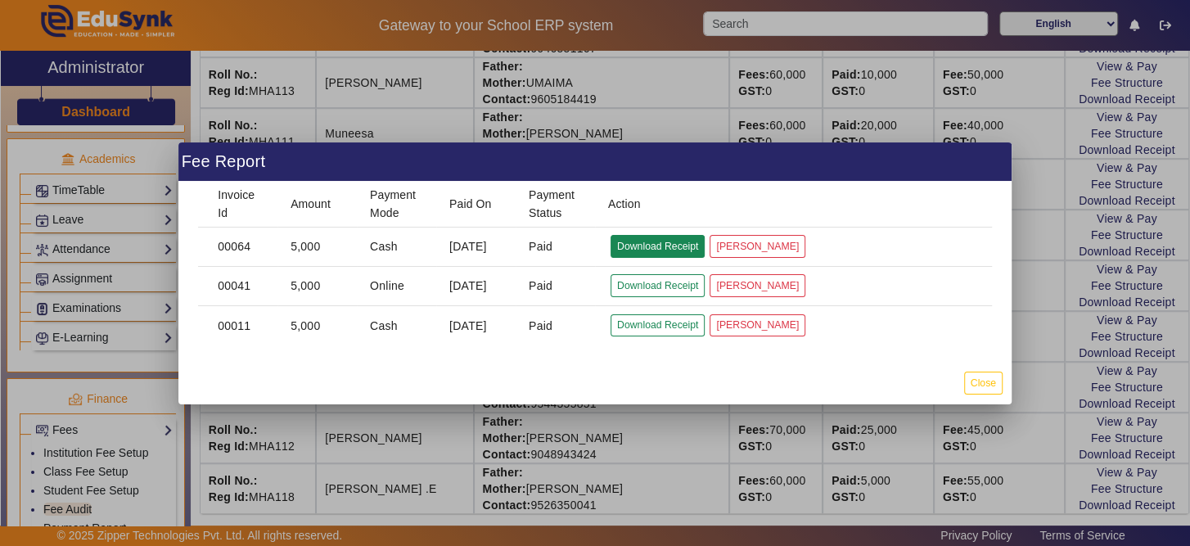
click at [678, 245] on button "Download Receipt" at bounding box center [657, 246] width 94 height 22
